Goal: Task Accomplishment & Management: Manage account settings

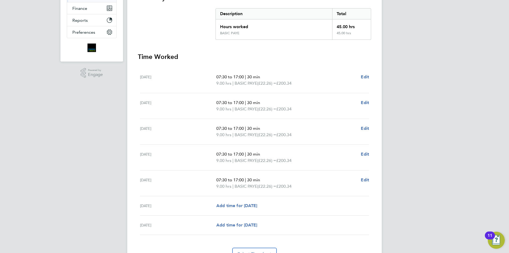
scroll to position [27, 0]
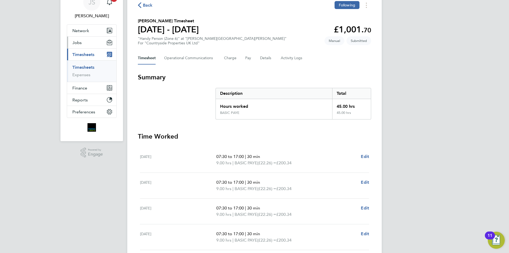
click at [83, 41] on button "Jobs" at bounding box center [91, 43] width 49 height 12
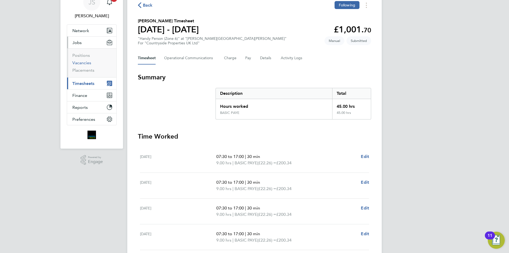
click at [82, 60] on link "Vacancies" at bounding box center [81, 62] width 19 height 5
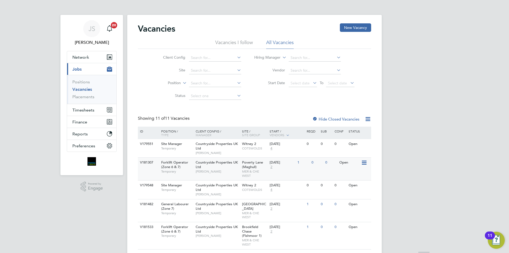
scroll to position [53, 0]
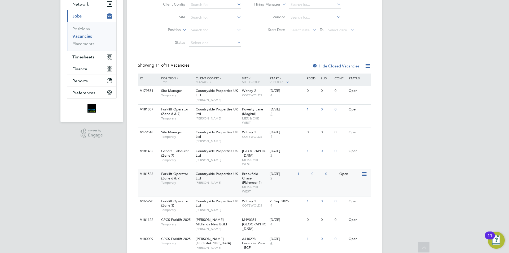
click at [203, 186] on div "Countryside Properties UK Ltd [PERSON_NAME]" at bounding box center [217, 178] width 46 height 18
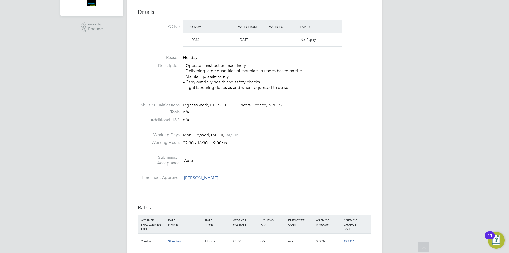
scroll to position [318, 0]
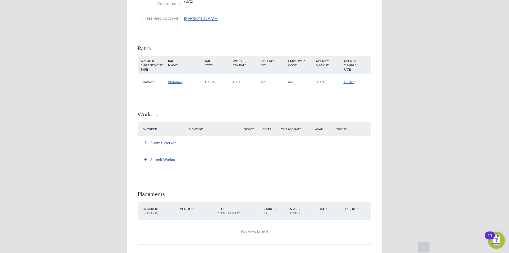
click at [170, 143] on button "Submit Worker" at bounding box center [160, 142] width 32 height 5
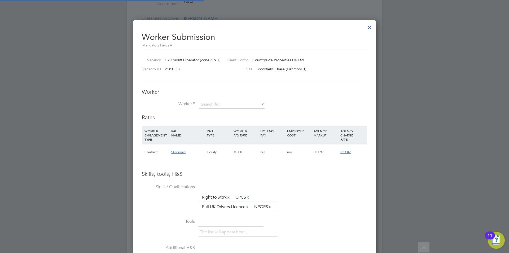
scroll to position [343, 243]
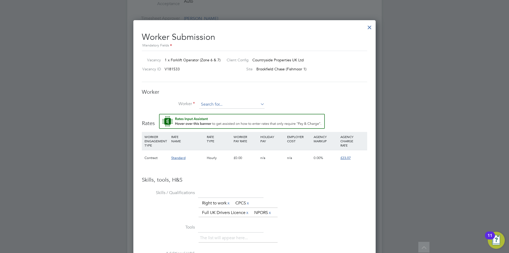
click at [224, 104] on input at bounding box center [231, 104] width 65 height 8
click at [221, 109] on li "[PERSON_NAME] nkelt (CAN-534547)" at bounding box center [236, 111] width 75 height 7
type input "[PERSON_NAME] (CAN-534547)"
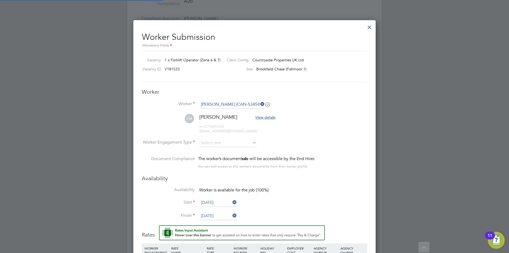
scroll to position [3, 3]
click at [225, 144] on input at bounding box center [228, 143] width 58 height 8
click at [207, 149] on li "Contract" at bounding box center [228, 150] width 58 height 7
type input "Contract"
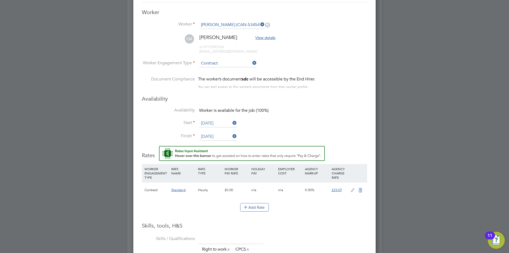
click at [335, 107] on li "Availability Worker is available for the job (100%)" at bounding box center [254, 113] width 225 height 12
click at [352, 192] on icon at bounding box center [352, 190] width 7 height 4
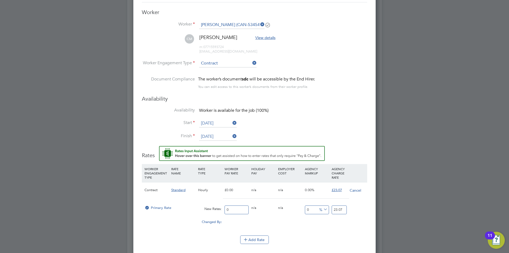
click at [226, 207] on input "0" at bounding box center [237, 209] width 24 height 9
click at [229, 207] on input "0" at bounding box center [237, 209] width 24 height 9
type input "2"
type input "20"
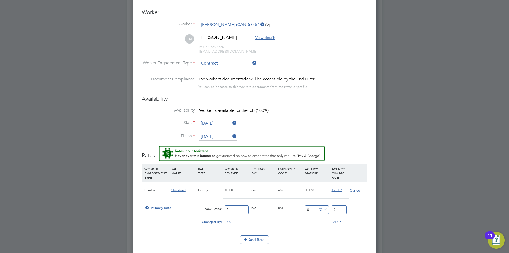
type input "20"
click at [338, 209] on input "20" at bounding box center [339, 209] width 15 height 9
type input "-90"
type input "2"
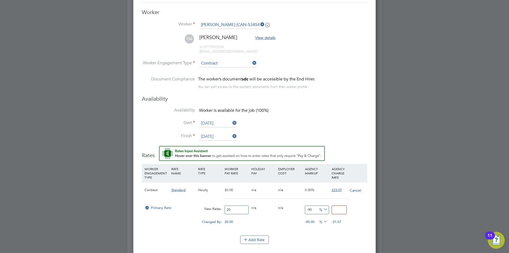
type input "2"
type input "15"
type input "23.0"
type input "15.35"
type input "23.07"
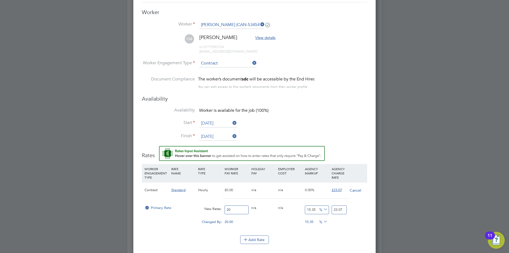
click at [354, 232] on li "WORKER ENGAGEMENT TYPE RATE NAME RATE TYPE WORKER PAY RATE HOLIDAY PAY EMPLOYER…" at bounding box center [254, 199] width 225 height 71
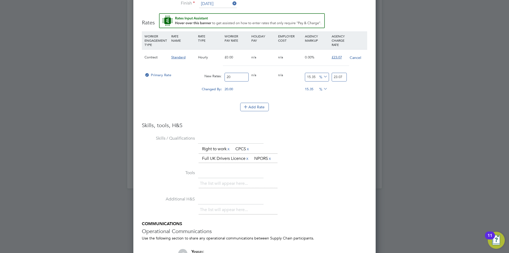
scroll to position [593, 0]
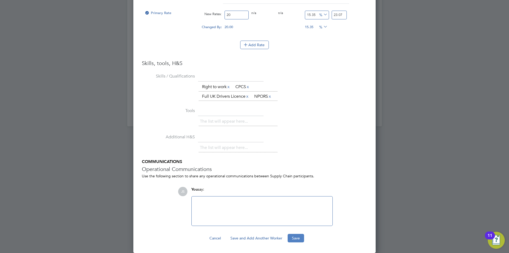
click at [296, 235] on button "Save" at bounding box center [296, 238] width 16 height 8
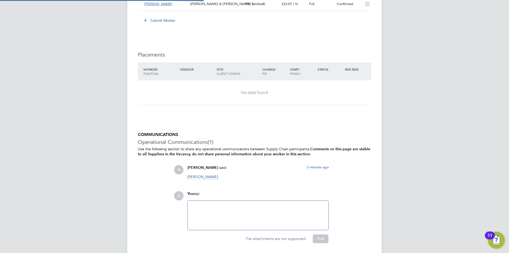
scroll to position [3, 3]
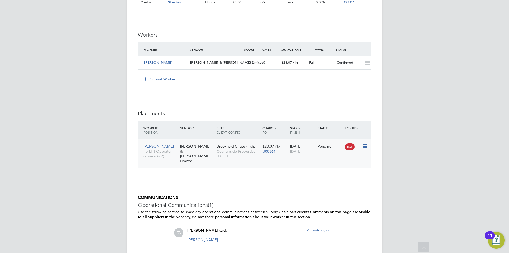
click at [364, 147] on icon at bounding box center [364, 146] width 5 height 6
click at [317, 178] on li "Start" at bounding box center [340, 178] width 54 height 7
type input "[PERSON_NAME]"
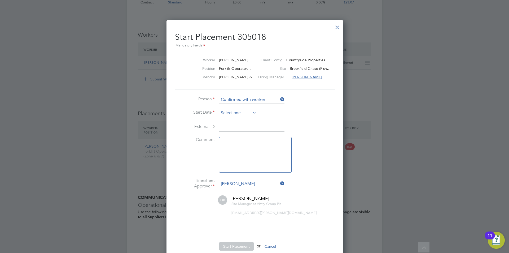
click at [229, 113] on input at bounding box center [238, 113] width 38 height 8
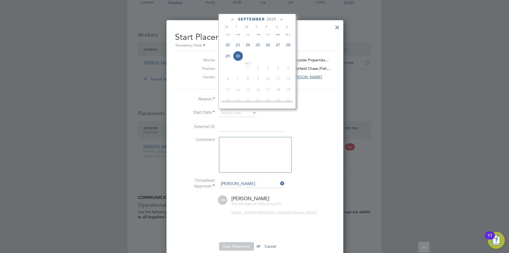
click at [278, 50] on span "27" at bounding box center [278, 45] width 10 height 10
type input "[DATE]"
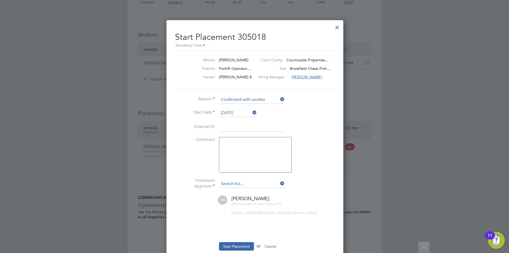
click at [245, 183] on input at bounding box center [251, 184] width 65 height 8
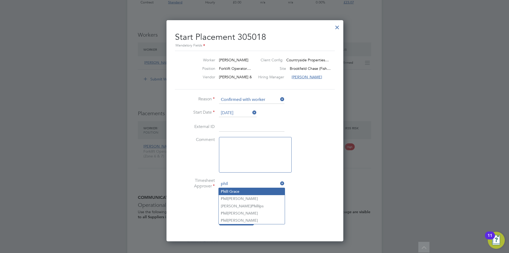
click at [229, 189] on li "[PERSON_NAME]" at bounding box center [252, 191] width 66 height 7
type input "[PERSON_NAME]"
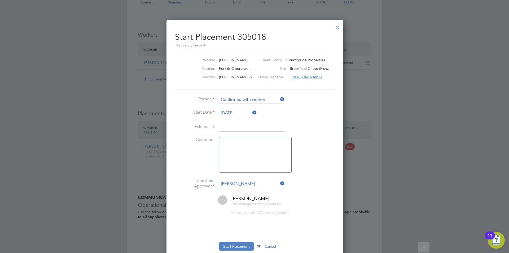
click at [239, 244] on button "Start Placement" at bounding box center [236, 246] width 35 height 8
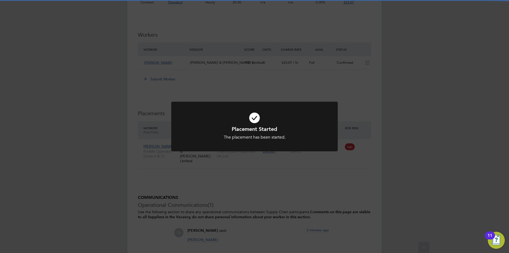
click at [376, 171] on div "Placement Started The placement has been started. Cancel Okay" at bounding box center [254, 126] width 509 height 253
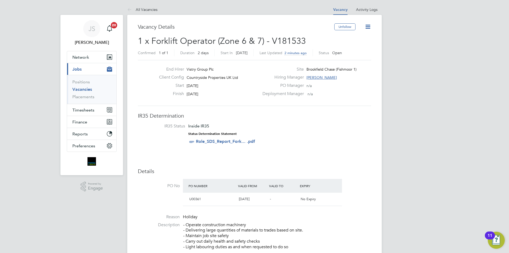
click at [369, 27] on icon at bounding box center [368, 26] width 7 height 7
click at [366, 95] on div "Deployment Manager n/a" at bounding box center [316, 95] width 114 height 8
click at [367, 29] on icon at bounding box center [368, 26] width 7 height 7
click at [351, 133] on li "IR35 Status Inside IR35 Status Determination Statement Role_SDS_Report_Fork... …" at bounding box center [254, 134] width 223 height 23
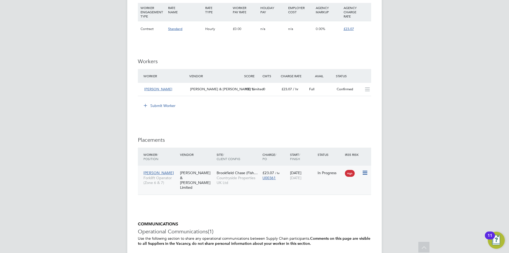
click at [365, 173] on icon at bounding box center [364, 172] width 5 height 6
click at [295, 202] on div "IR35 Determination IR35 Status Inside IR35 Status Determination Statement Role_…" at bounding box center [254, 40] width 233 height 599
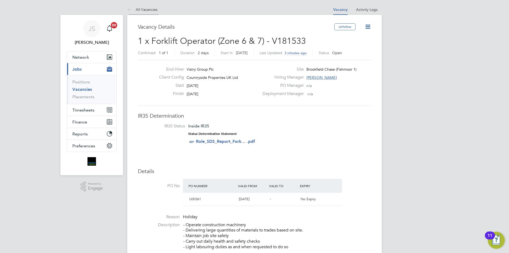
click at [151, 9] on link "All Vacancies" at bounding box center [142, 9] width 30 height 5
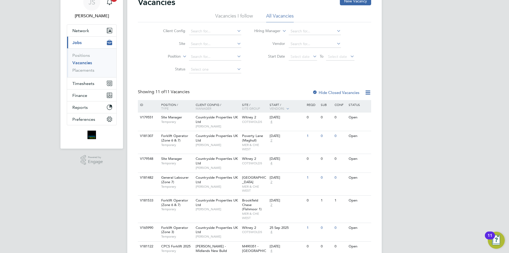
scroll to position [53, 0]
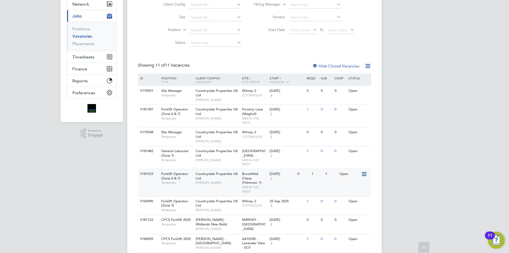
click at [217, 181] on span "[PERSON_NAME]" at bounding box center [218, 182] width 44 height 4
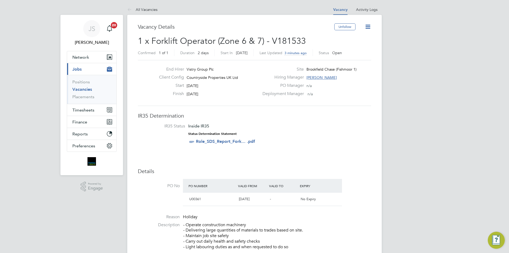
click at [366, 27] on icon at bounding box center [368, 26] width 7 height 7
click at [348, 104] on div "End Hirer Vistry Group Plc Client Config Countryside Properties UK Ltd Start 27…" at bounding box center [254, 83] width 233 height 46
click at [79, 88] on link "Vacancies" at bounding box center [82, 89] width 20 height 5
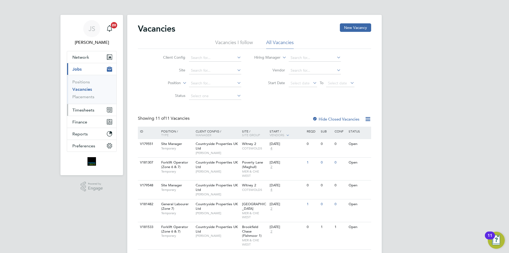
click at [84, 107] on button "Timesheets" at bounding box center [91, 110] width 49 height 12
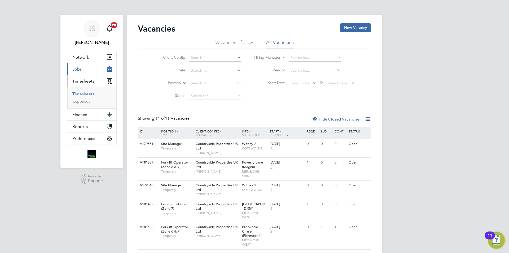
click at [87, 95] on link "Timesheets" at bounding box center [83, 93] width 22 height 5
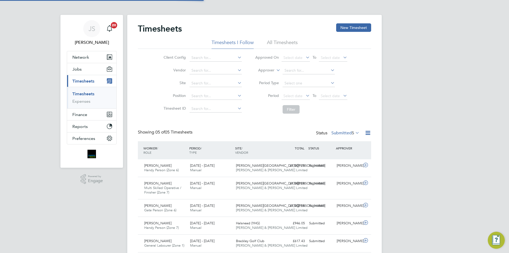
scroll to position [14, 46]
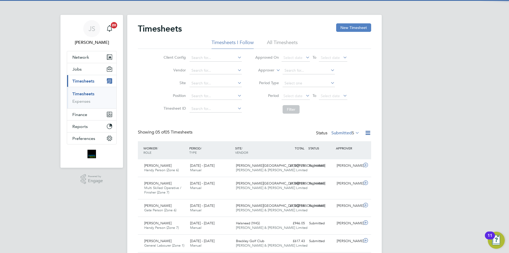
click at [357, 30] on button "New Timesheet" at bounding box center [353, 27] width 35 height 8
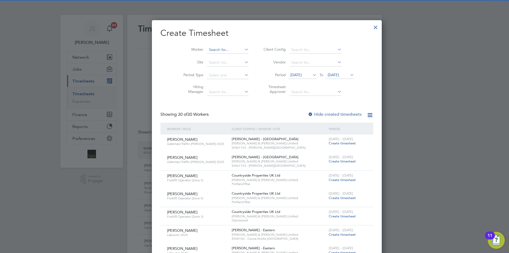
click at [213, 51] on input at bounding box center [228, 49] width 42 height 7
click at [215, 55] on li "Cory Mu nkelt" at bounding box center [219, 56] width 50 height 7
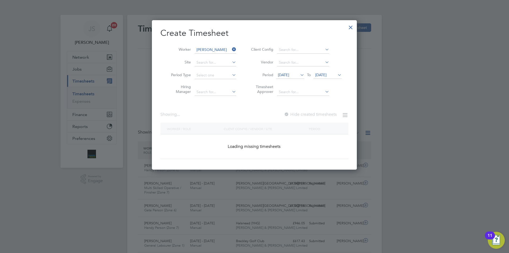
type input "[PERSON_NAME]"
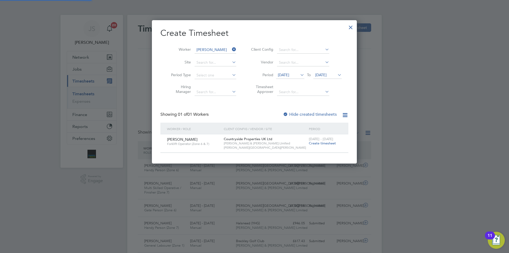
scroll to position [143, 205]
click at [322, 142] on span "Create timesheet" at bounding box center [322, 143] width 27 height 5
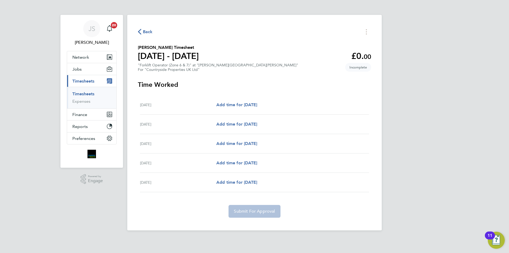
click at [149, 32] on span "Back" at bounding box center [148, 32] width 10 height 6
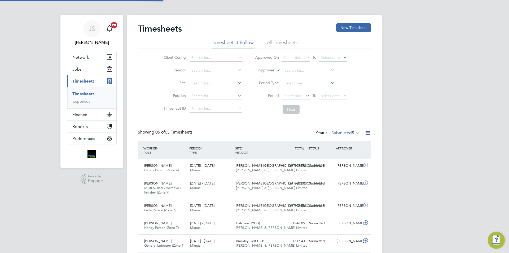
scroll to position [14, 46]
click at [346, 28] on button "New Timesheet" at bounding box center [353, 27] width 35 height 8
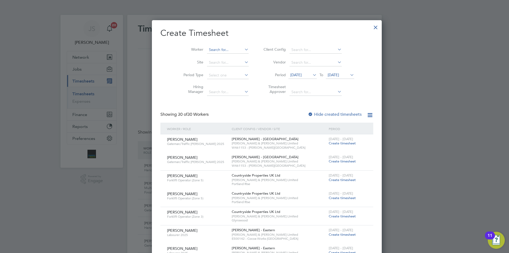
click at [207, 48] on input at bounding box center [228, 49] width 42 height 7
drag, startPoint x: 207, startPoint y: 56, endPoint x: 218, endPoint y: 54, distance: 11.5
click at [228, 56] on b "Mu" at bounding box center [231, 57] width 6 height 5
type input "[PERSON_NAME]"
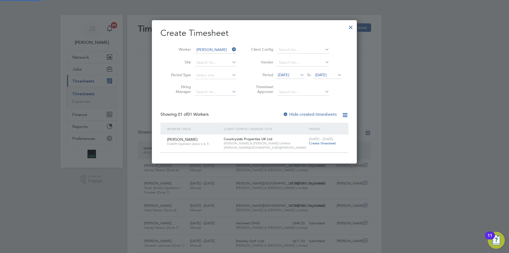
click at [287, 72] on span "16 Sep 2025" at bounding box center [283, 74] width 11 height 5
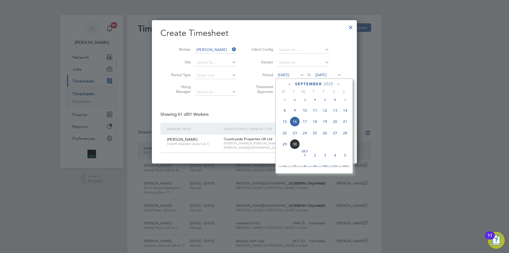
click at [336, 137] on span "27" at bounding box center [335, 133] width 10 height 10
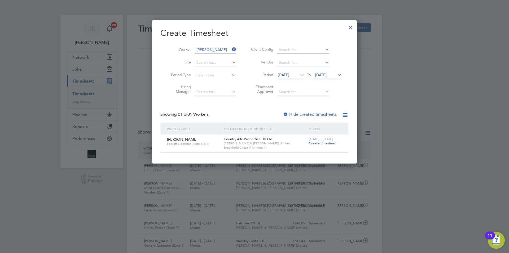
click at [325, 142] on span "Create timesheet" at bounding box center [322, 143] width 27 height 5
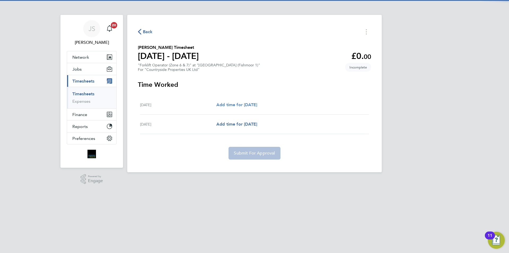
click at [244, 103] on span "Add time for Sat 27 Sep" at bounding box center [236, 104] width 41 height 5
select select "30"
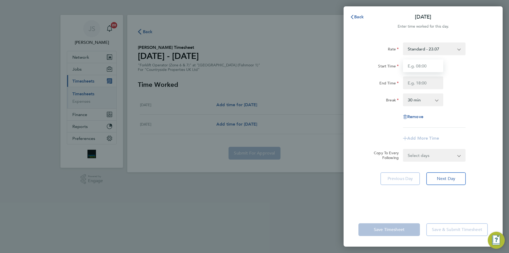
click at [408, 64] on input "Start Time" at bounding box center [423, 65] width 40 height 13
type input "07:30"
click at [421, 81] on input "End Time" at bounding box center [423, 82] width 40 height 13
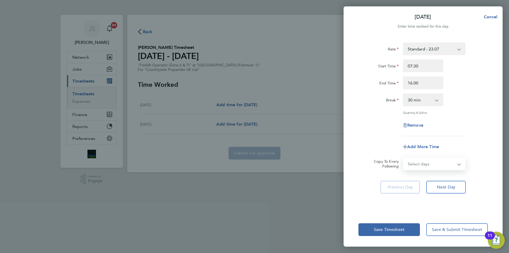
type input "16:00"
click at [415, 157] on div "Select days Sunday" at bounding box center [434, 163] width 63 height 13
select select "SUN"
click at [404, 158] on select "Select days Sunday" at bounding box center [432, 164] width 56 height 12
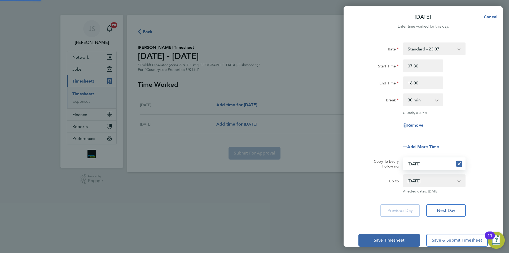
click at [379, 131] on div "Rate Standard - 23.07 Start Time 07:30 End Time 16:00 Break 0 min 15 min 30 min…" at bounding box center [422, 89] width 129 height 94
click at [383, 234] on button "Save Timesheet" at bounding box center [389, 240] width 62 height 13
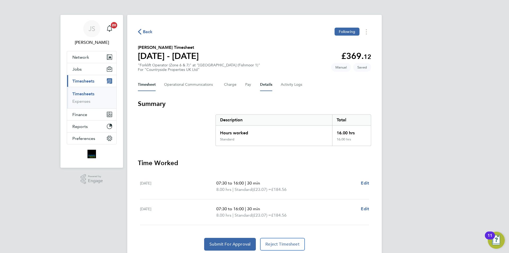
click at [264, 84] on button "Details" at bounding box center [266, 84] width 12 height 13
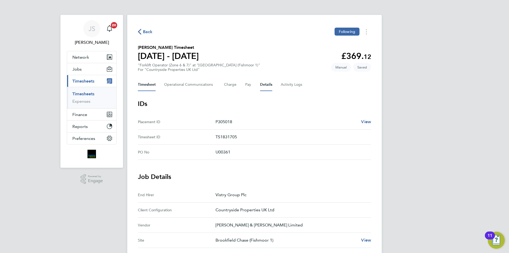
click at [149, 84] on button "Timesheet" at bounding box center [147, 84] width 18 height 13
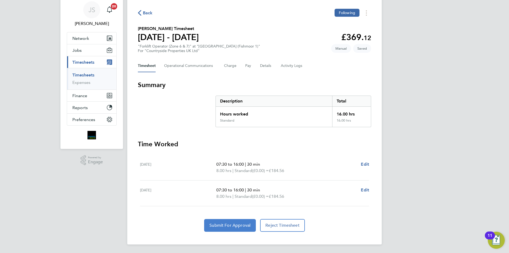
click at [227, 226] on span "Submit For Approval" at bounding box center [229, 224] width 41 height 5
